Goal: Find specific page/section: Find specific page/section

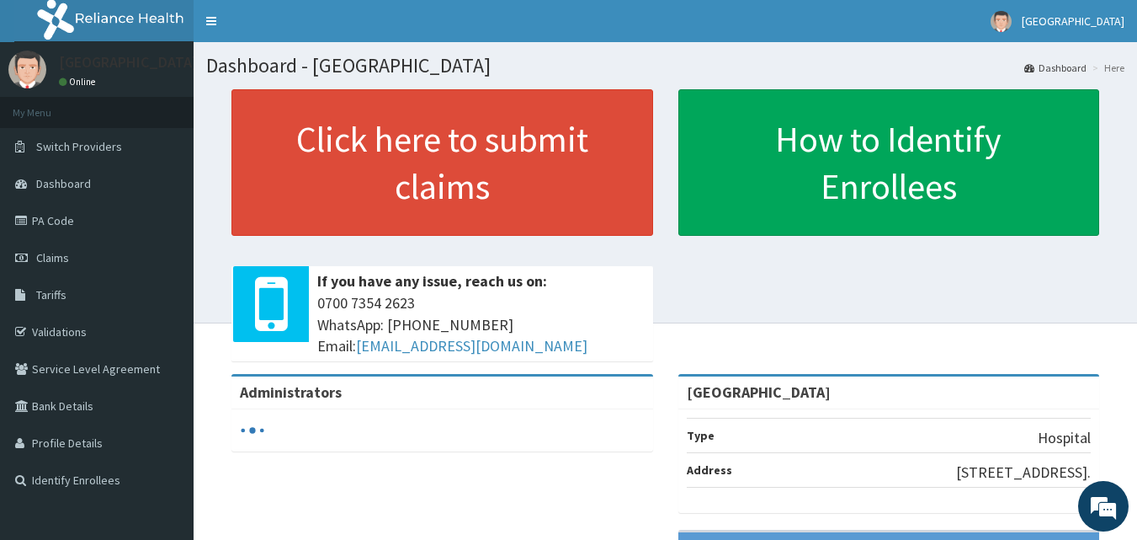
click at [50, 215] on link "PA Code" at bounding box center [97, 220] width 194 height 37
